Goal: Navigation & Orientation: Find specific page/section

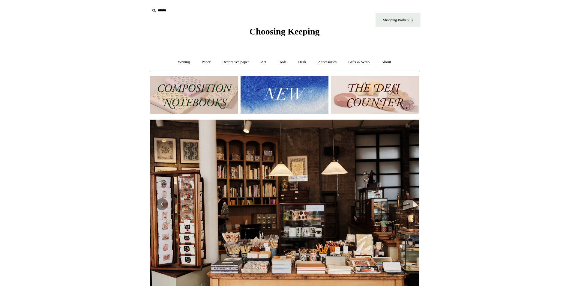
click at [279, 93] on img at bounding box center [285, 95] width 88 height 38
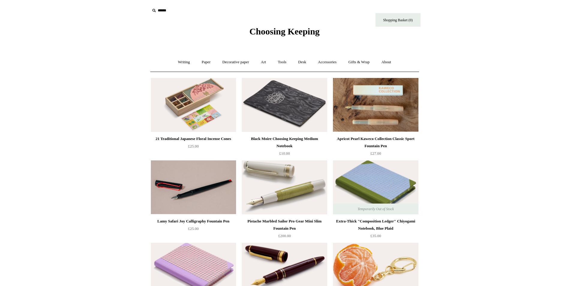
click at [386, 124] on img at bounding box center [375, 105] width 85 height 54
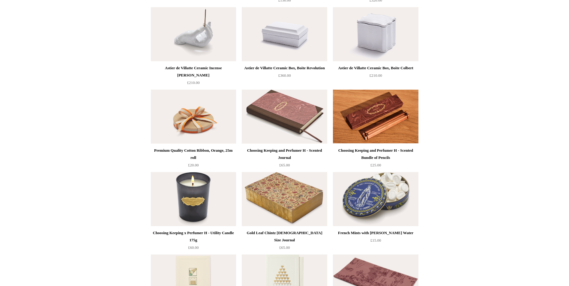
scroll to position [660, 0]
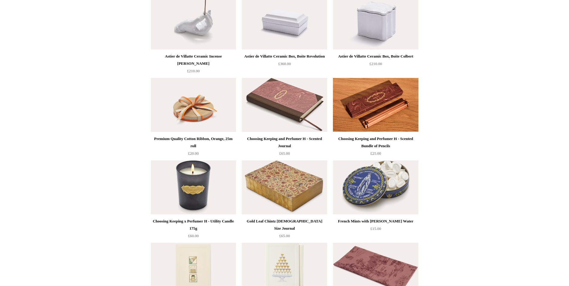
click at [286, 188] on img at bounding box center [284, 188] width 85 height 54
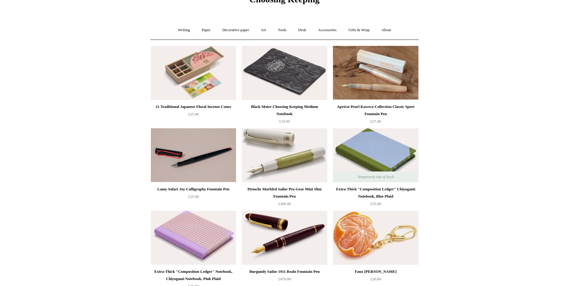
scroll to position [0, 0]
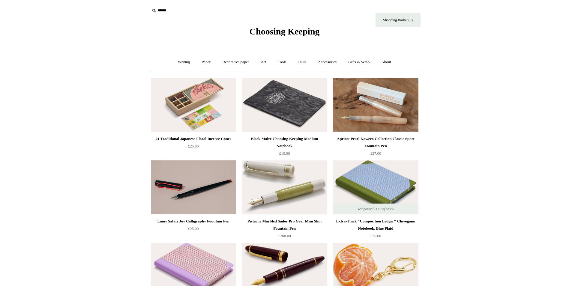
click at [306, 62] on link "Desk +" at bounding box center [302, 62] width 19 height 16
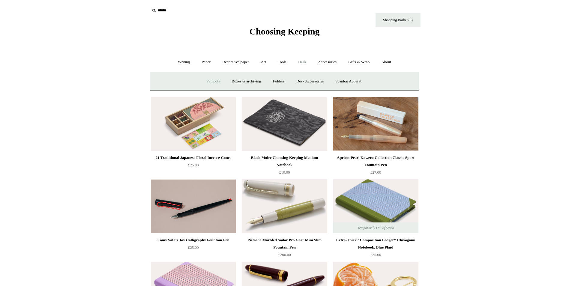
click at [214, 80] on link "Pen pots" at bounding box center [213, 82] width 24 height 16
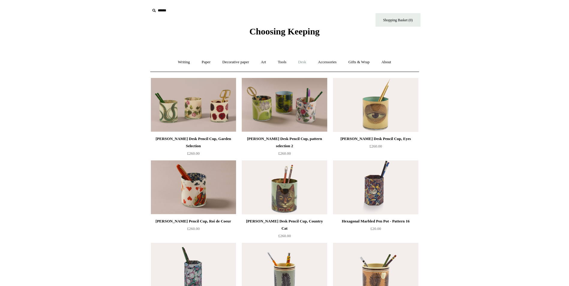
click at [305, 62] on link "Desk +" at bounding box center [302, 62] width 19 height 16
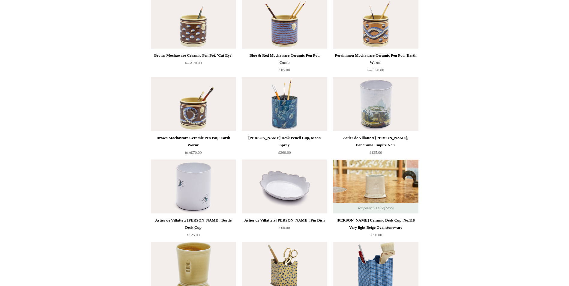
scroll to position [300, 0]
